Goal: Task Accomplishment & Management: Manage account settings

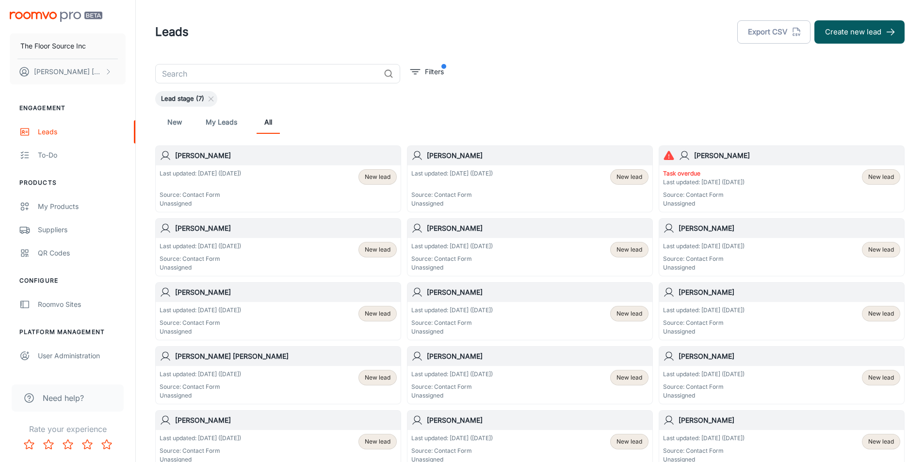
click at [870, 179] on span "New lead" at bounding box center [881, 177] width 26 height 9
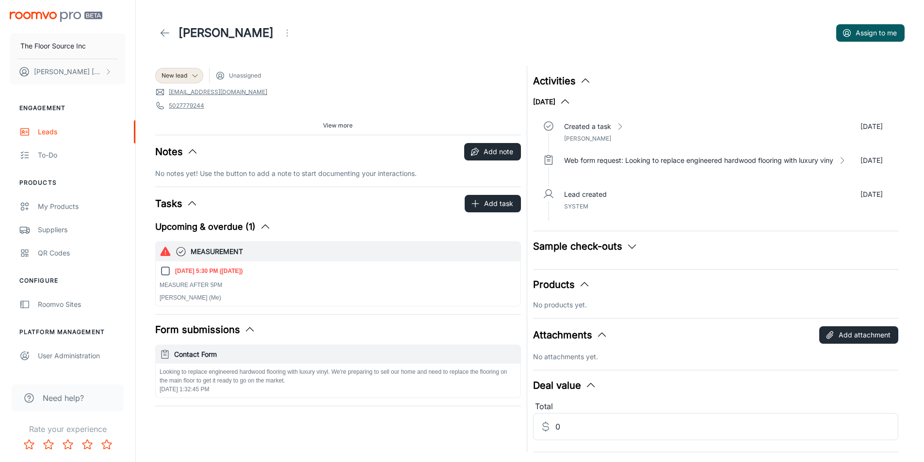
click at [168, 271] on input "[DATE] 5:30 PM ([DATE])" at bounding box center [166, 271] width 12 height 12
checkbox input "true"
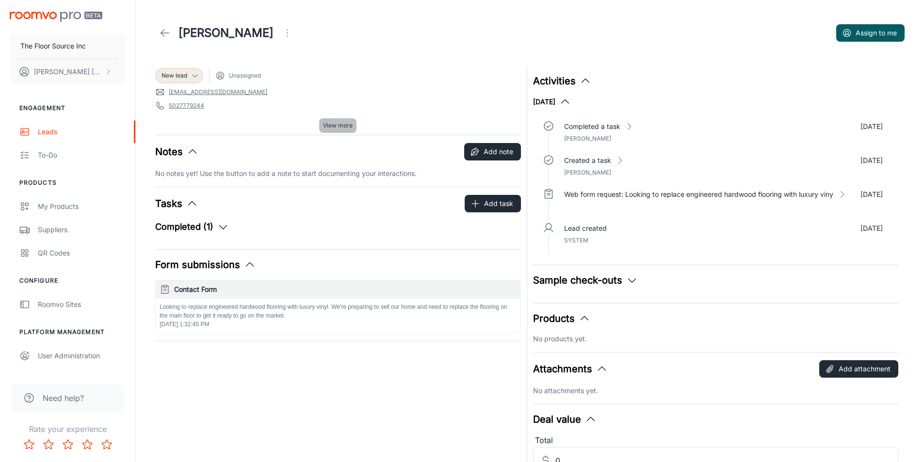
click at [334, 121] on span "View more" at bounding box center [338, 125] width 30 height 9
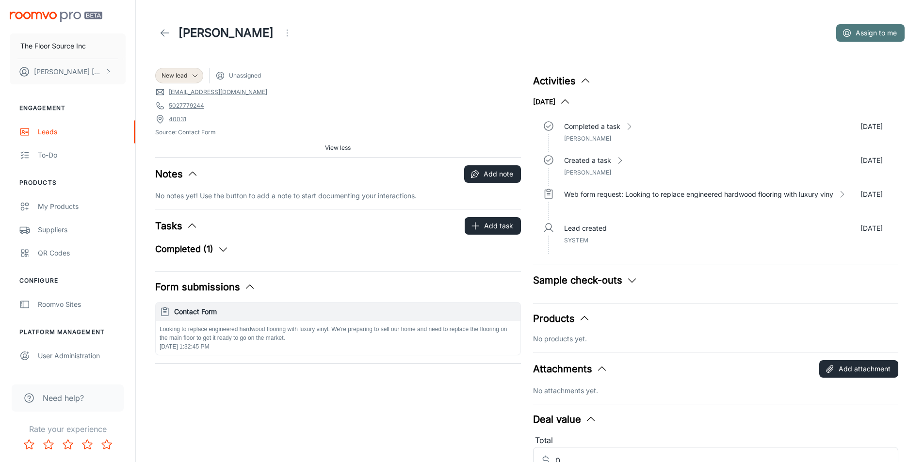
click at [862, 30] on button "Assign to me" at bounding box center [870, 32] width 68 height 17
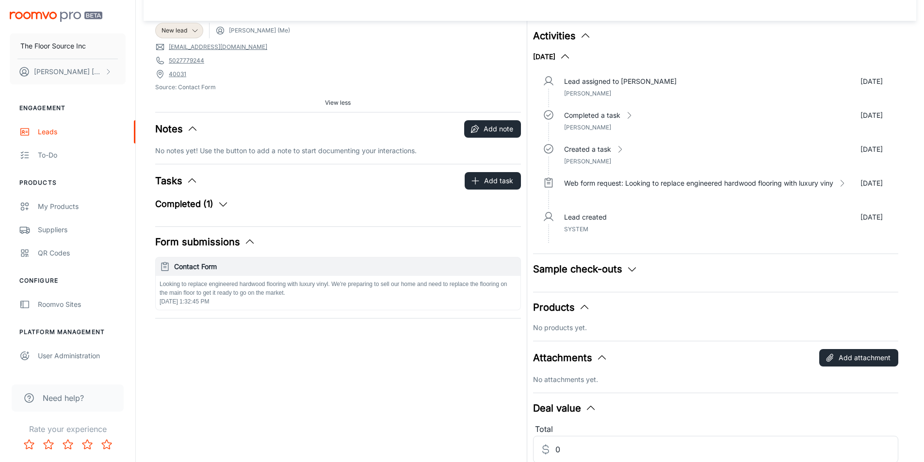
scroll to position [97, 0]
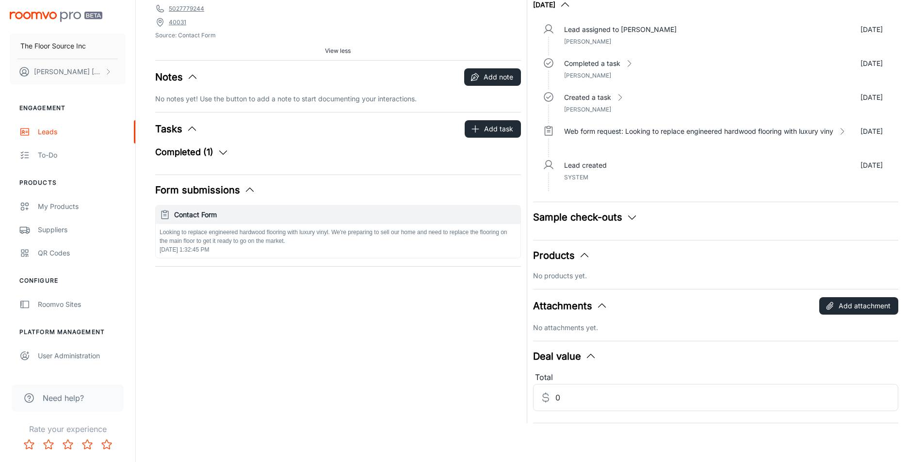
click at [160, 212] on icon "button" at bounding box center [165, 214] width 11 height 11
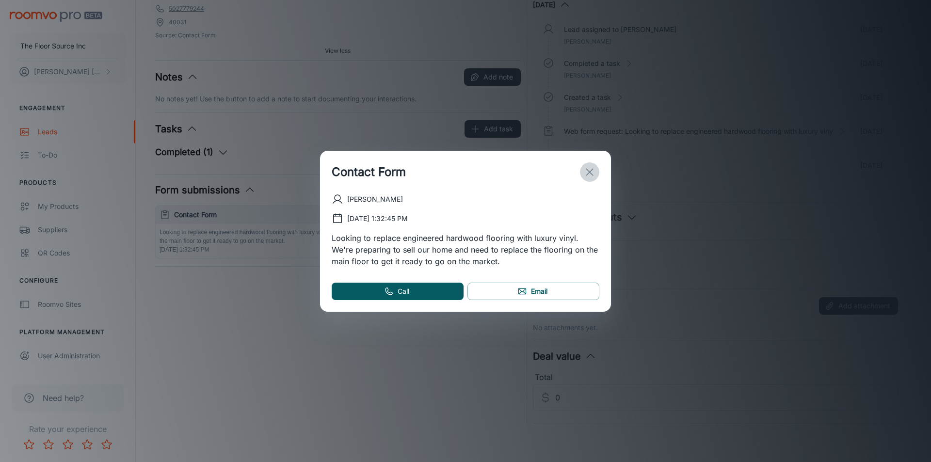
click at [584, 169] on icon "exit" at bounding box center [590, 172] width 12 height 12
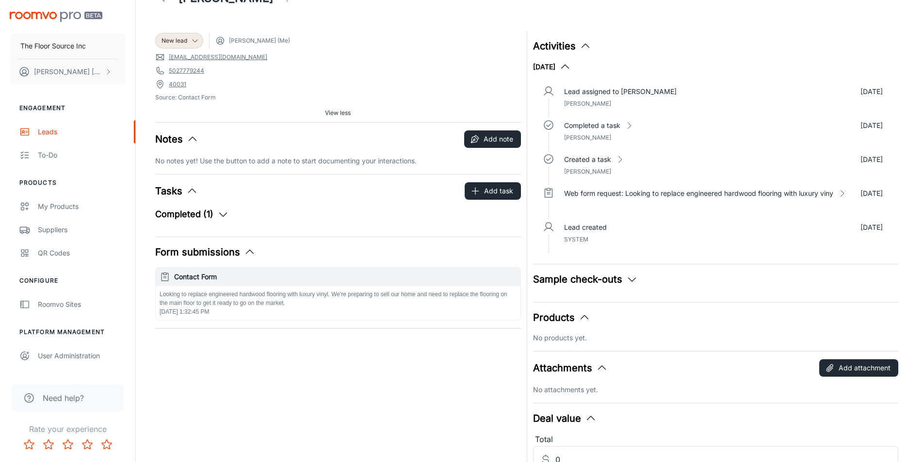
scroll to position [0, 0]
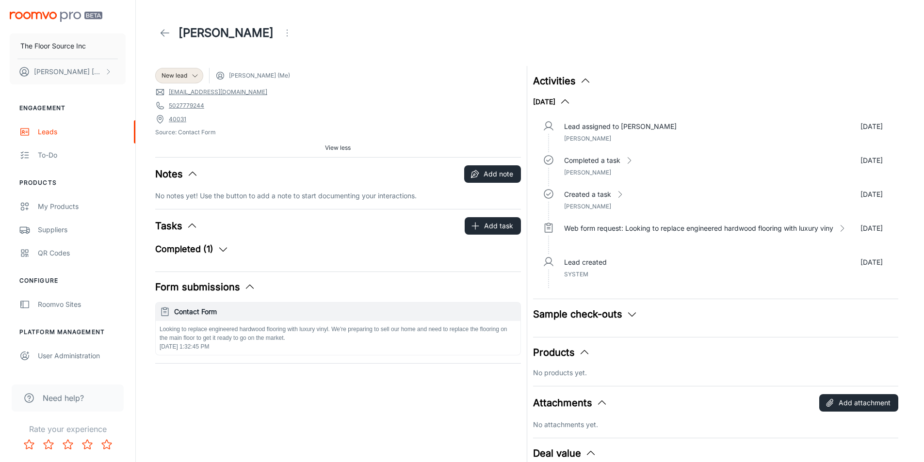
click at [161, 34] on polyline at bounding box center [162, 33] width 3 height 7
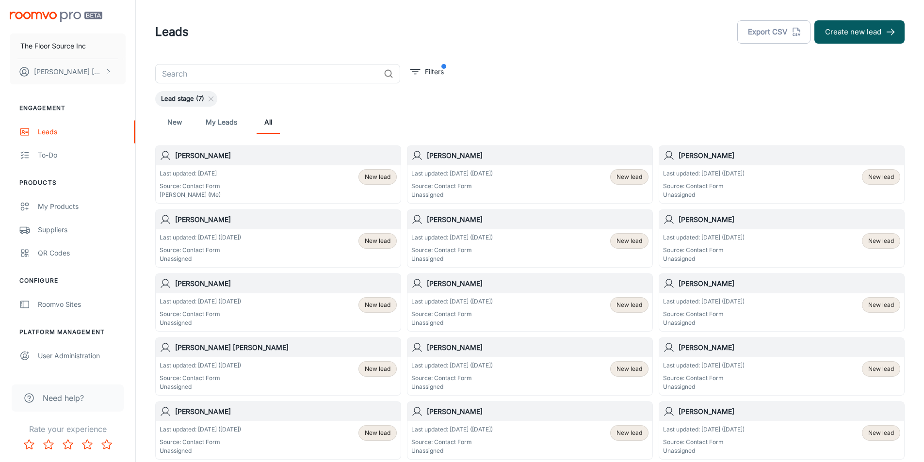
click at [622, 175] on span "New lead" at bounding box center [629, 177] width 26 height 9
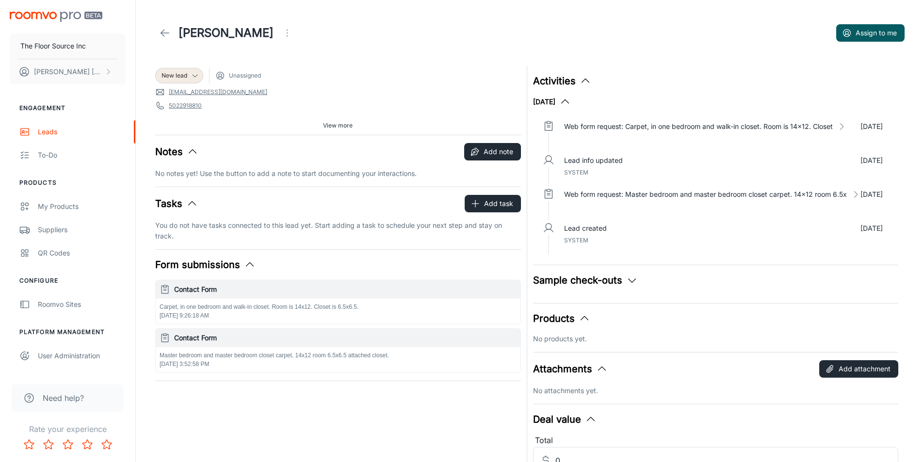
click at [237, 73] on span "Unassigned" at bounding box center [245, 75] width 32 height 9
click at [861, 28] on button "Assign to me" at bounding box center [870, 32] width 68 height 17
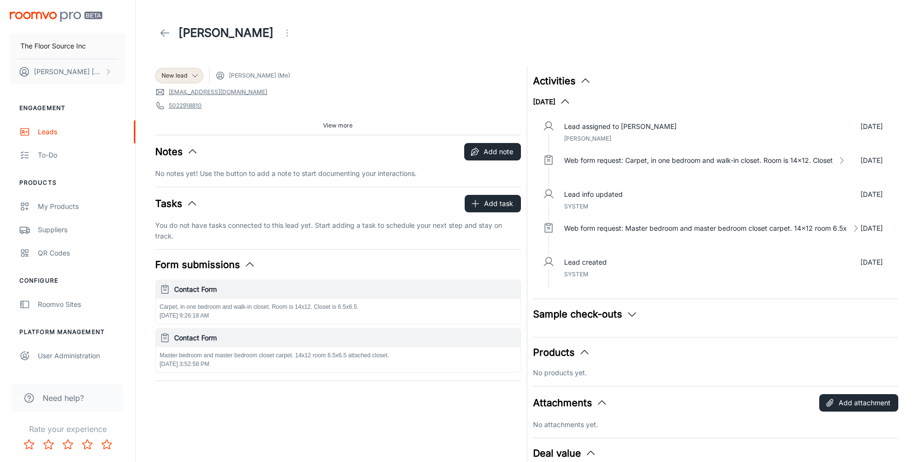
click at [333, 125] on span "View more" at bounding box center [338, 125] width 30 height 9
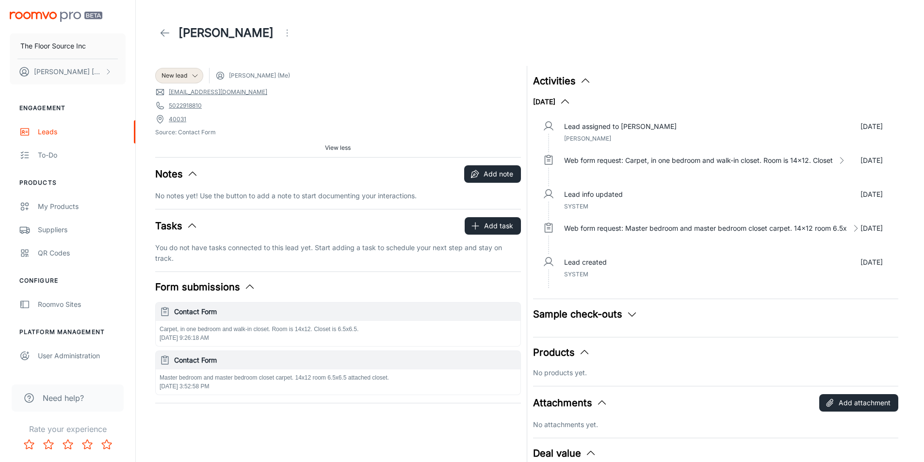
click at [164, 314] on icon "button" at bounding box center [165, 311] width 11 height 11
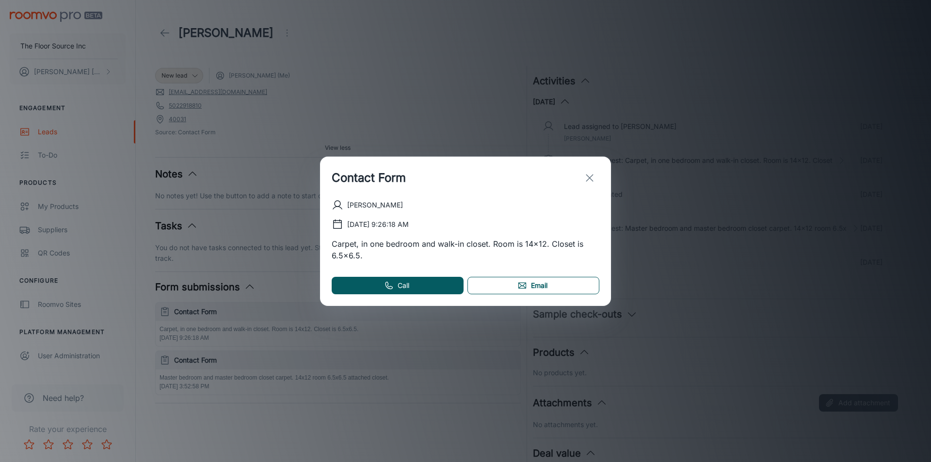
click at [485, 281] on link "Email" at bounding box center [533, 285] width 132 height 17
click at [523, 284] on icon at bounding box center [522, 286] width 10 height 10
click at [584, 176] on icon "exit" at bounding box center [590, 178] width 12 height 12
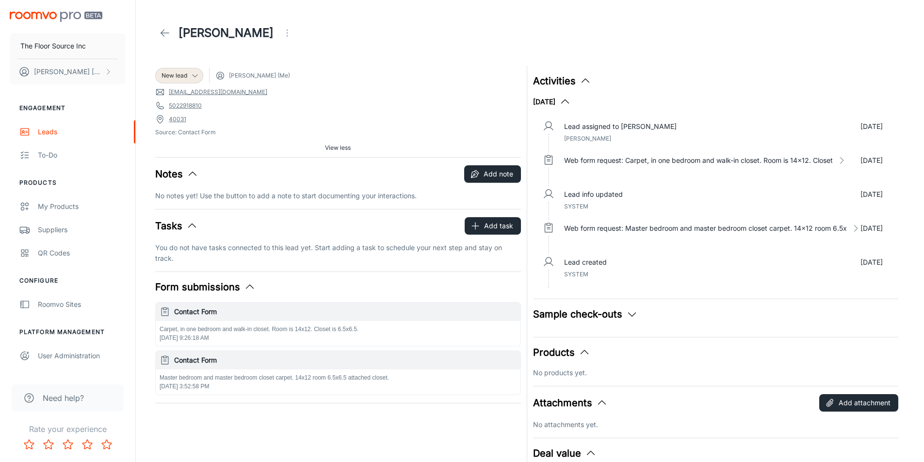
click at [181, 92] on link "[EMAIL_ADDRESS][DOMAIN_NAME]" at bounding box center [218, 92] width 98 height 9
drag, startPoint x: 166, startPoint y: 86, endPoint x: 267, endPoint y: 86, distance: 100.8
click at [267, 86] on div "New lead [PERSON_NAME] (Me) [EMAIL_ADDRESS][DOMAIN_NAME] 5022918810 40031 Sourc…" at bounding box center [338, 111] width 366 height 91
drag, startPoint x: 274, startPoint y: 84, endPoint x: 236, endPoint y: 131, distance: 61.0
click at [236, 131] on span "Source: Contact Form" at bounding box center [338, 132] width 366 height 9
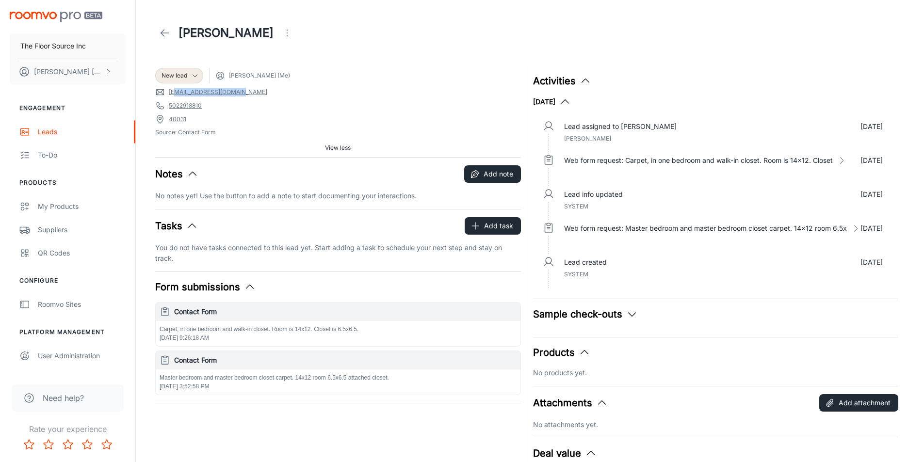
drag, startPoint x: 176, startPoint y: 87, endPoint x: 193, endPoint y: 85, distance: 17.5
click at [224, 85] on div "New lead [PERSON_NAME] (Me) [EMAIL_ADDRESS][DOMAIN_NAME] 5022918810 40031 Sourc…" at bounding box center [338, 111] width 366 height 91
drag, startPoint x: 163, startPoint y: 89, endPoint x: 253, endPoint y: 96, distance: 89.9
click at [253, 96] on span "[EMAIL_ADDRESS][DOMAIN_NAME]" at bounding box center [338, 92] width 366 height 10
click at [177, 103] on link "5022918810" at bounding box center [185, 105] width 33 height 9
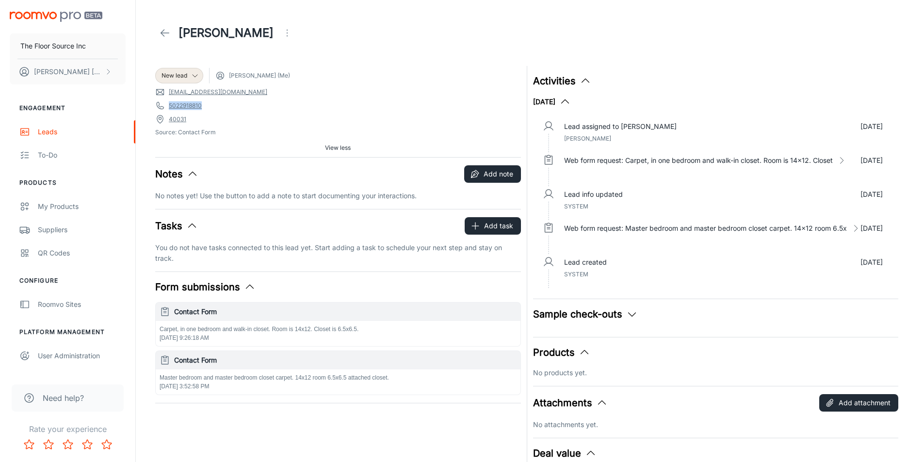
drag, startPoint x: 167, startPoint y: 102, endPoint x: 228, endPoint y: 105, distance: 61.7
click at [228, 105] on span "5022918810" at bounding box center [338, 106] width 366 height 10
copy link "5022918810"
drag, startPoint x: 167, startPoint y: 89, endPoint x: 271, endPoint y: 95, distance: 104.4
click at [271, 95] on span "[EMAIL_ADDRESS][DOMAIN_NAME]" at bounding box center [338, 92] width 366 height 10
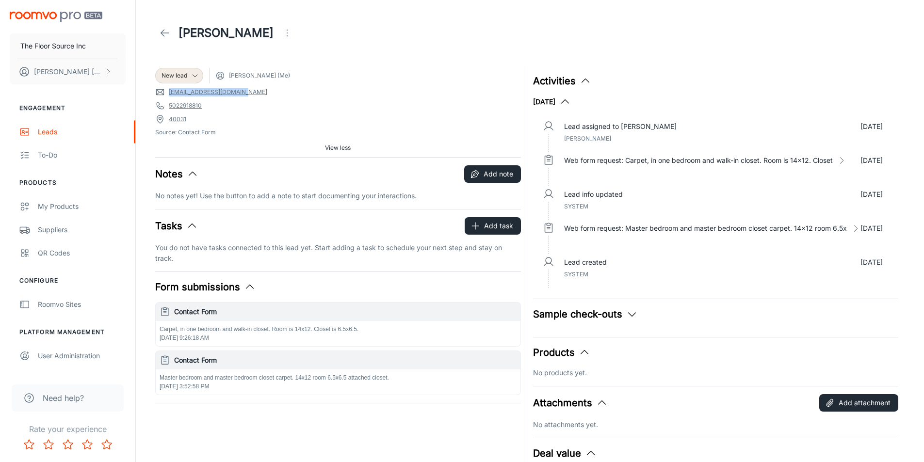
copy link "[EMAIL_ADDRESS][DOMAIN_NAME]"
